Goal: Information Seeking & Learning: Compare options

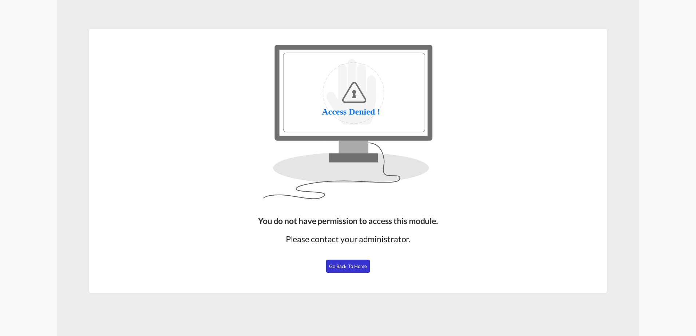
click at [358, 269] on span "Go Back to Home" at bounding box center [348, 266] width 38 height 6
